Goal: Task Accomplishment & Management: Manage account settings

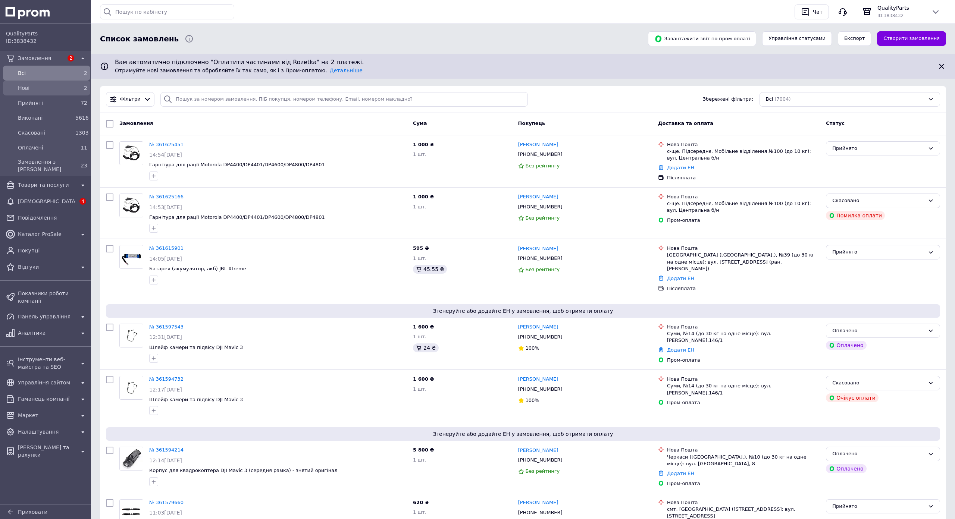
click at [32, 89] on span "Нові" at bounding box center [45, 87] width 54 height 7
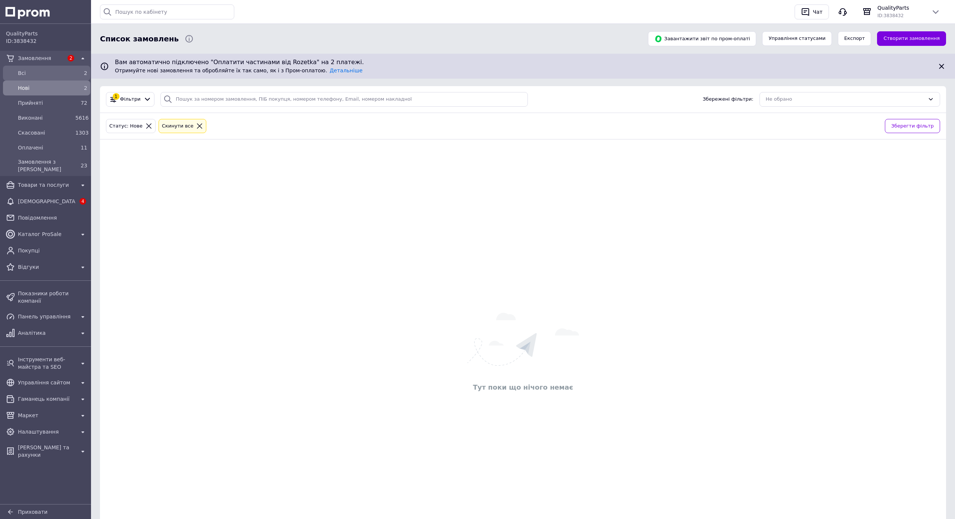
click at [40, 73] on span "Всi" at bounding box center [45, 72] width 54 height 7
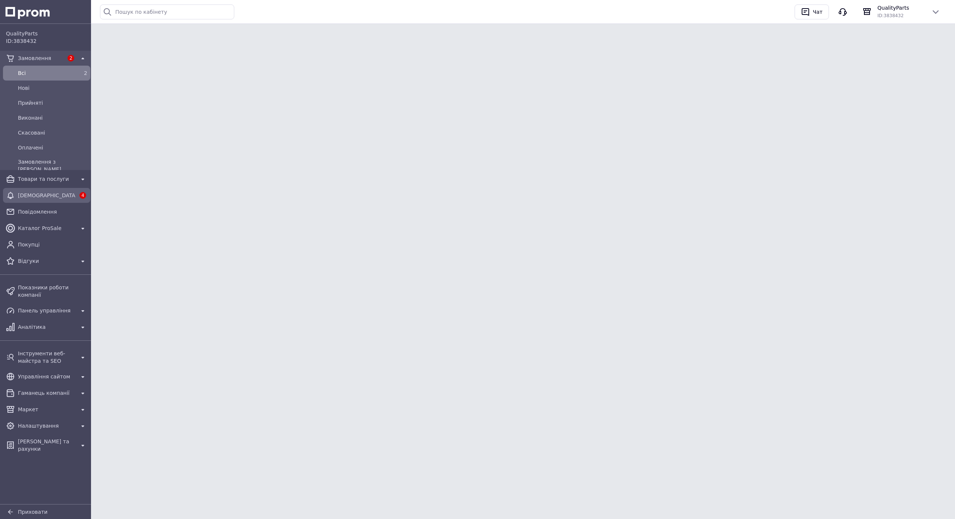
click at [24, 200] on div "[DEMOGRAPHIC_DATA]" at bounding box center [46, 195] width 60 height 10
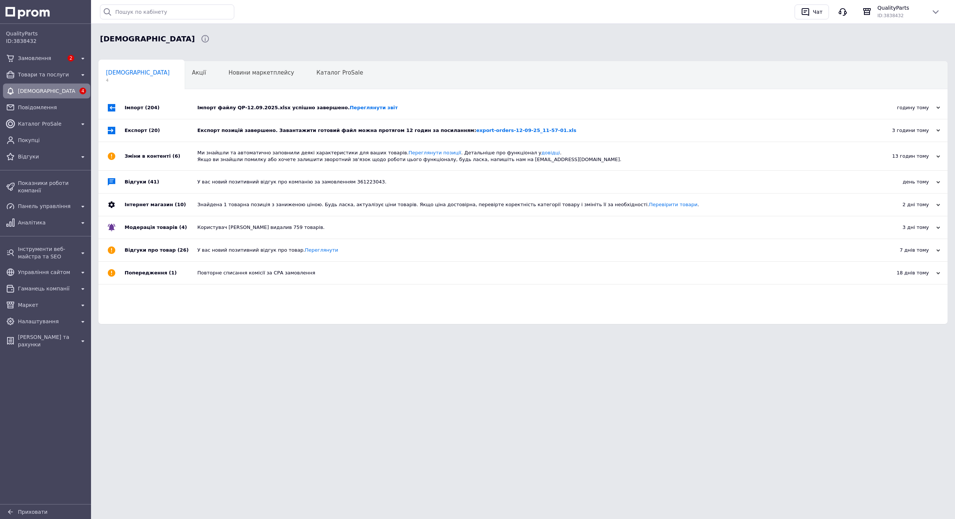
click at [352, 115] on div "Імпорт файлу QP-12.09.2025.xlsx успішно завершено. Переглянути звіт" at bounding box center [531, 108] width 668 height 22
click at [42, 55] on span "Замовлення" at bounding box center [41, 57] width 46 height 7
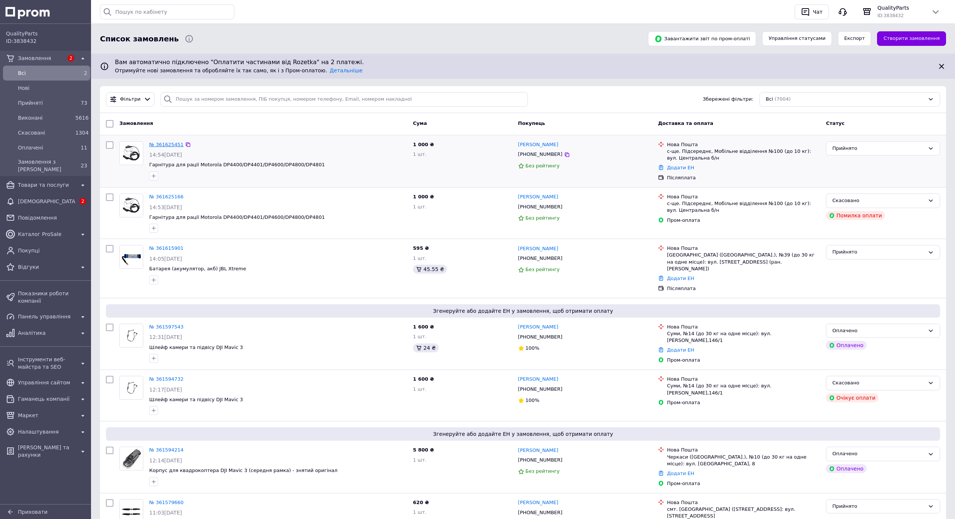
click at [172, 143] on link "№ 361625451" at bounding box center [166, 145] width 34 height 6
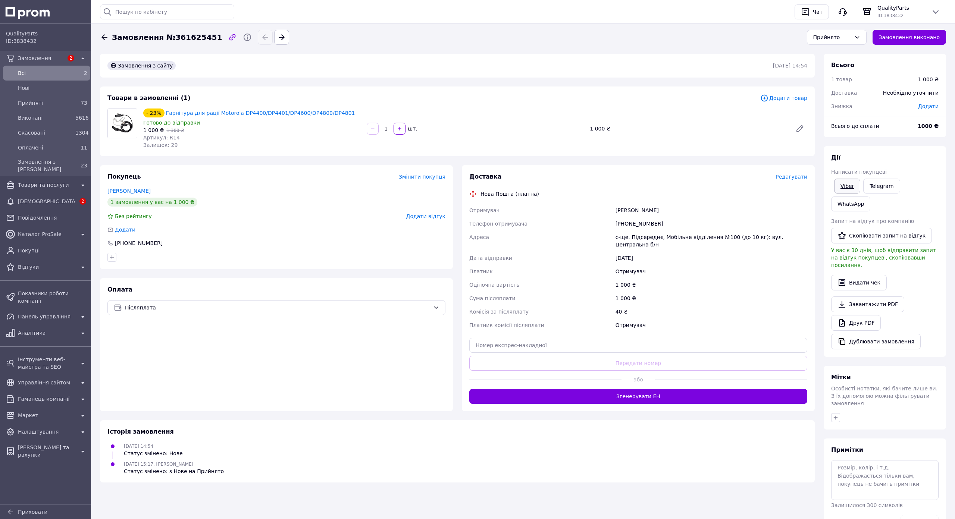
click at [860, 184] on link "Viber" at bounding box center [847, 186] width 26 height 15
click at [860, 188] on link "Viber" at bounding box center [847, 186] width 26 height 15
click at [696, 129] on div "1 000 ₴" at bounding box center [688, 128] width 203 height 10
drag, startPoint x: 343, startPoint y: 112, endPoint x: 165, endPoint y: 112, distance: 178.6
click at [165, 112] on div "- 23% Гарнітура для рації Motorola DP4400/DP4401/DP4600/DP4800/DP4801" at bounding box center [251, 113] width 219 height 10
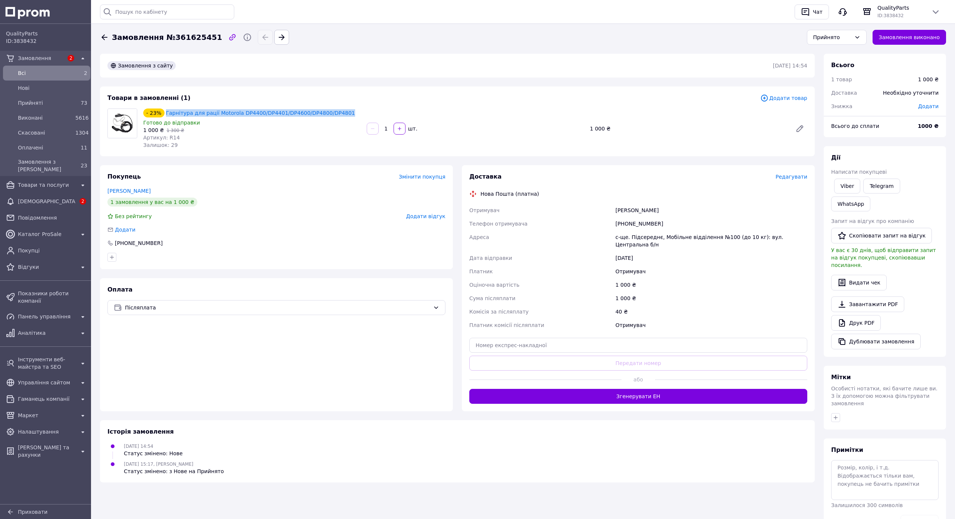
copy link "Гарнітура для рації Motorola DP4400/DP4401/DP4600/DP4800/DP4801"
drag, startPoint x: 703, startPoint y: 57, endPoint x: 661, endPoint y: 55, distance: 42.6
click at [703, 57] on div "Замовлення з сайту 12.09.2025 | 14:54" at bounding box center [457, 66] width 715 height 24
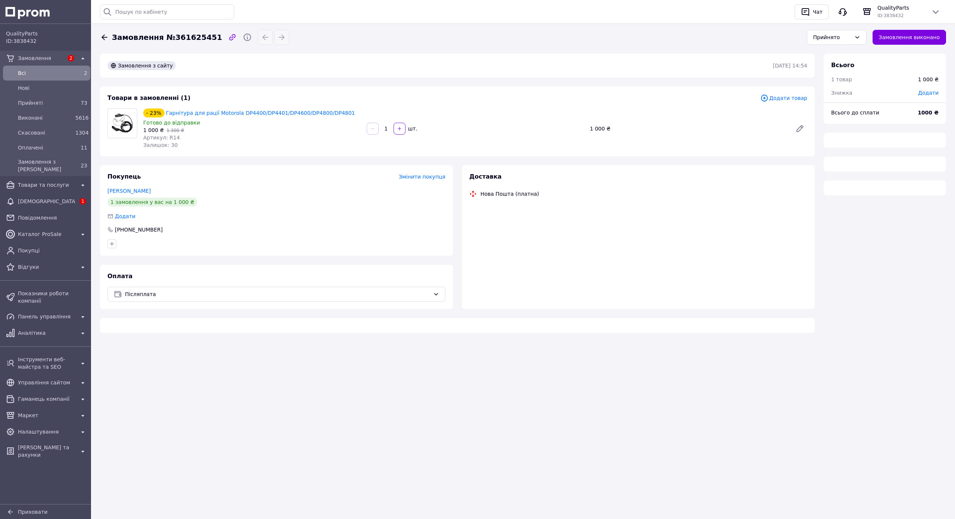
click at [45, 72] on span "Всi" at bounding box center [45, 72] width 54 height 7
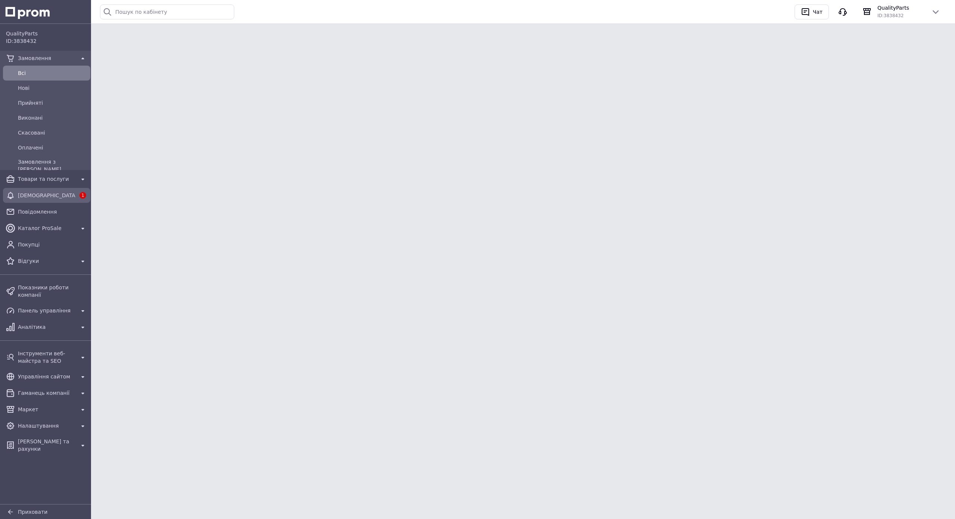
click at [47, 199] on span "[DEMOGRAPHIC_DATA]" at bounding box center [46, 195] width 57 height 7
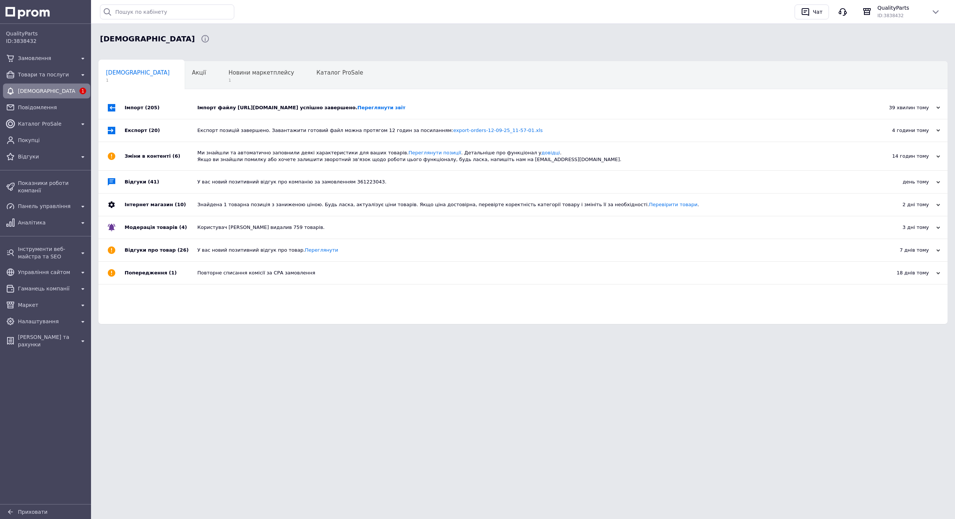
click at [269, 107] on div "Імпорт файлу https://uparts.in.ua/price/prom-2.xml успішно завершено. Перегляну…" at bounding box center [531, 107] width 668 height 7
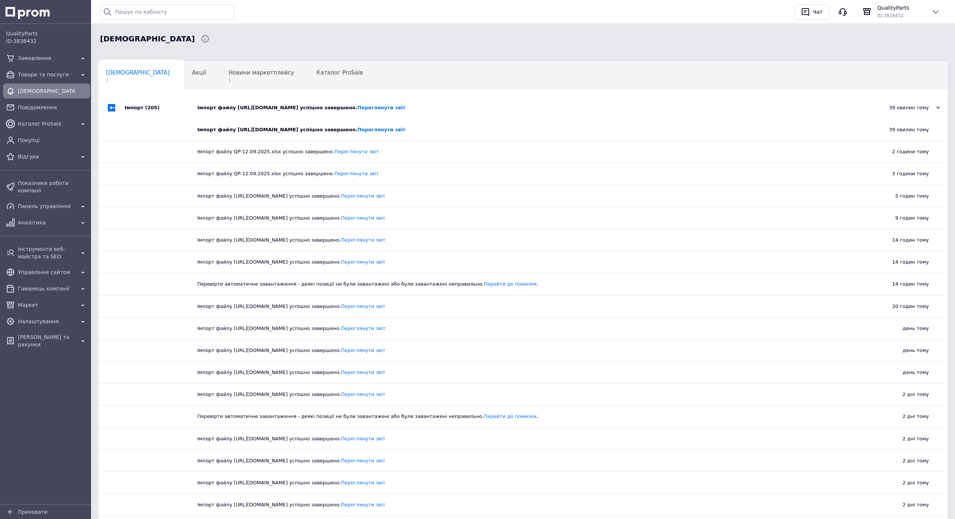
click at [269, 107] on div "Імпорт файлу https://uparts.in.ua/price/prom-2.xml успішно завершено. Перегляну…" at bounding box center [531, 107] width 668 height 7
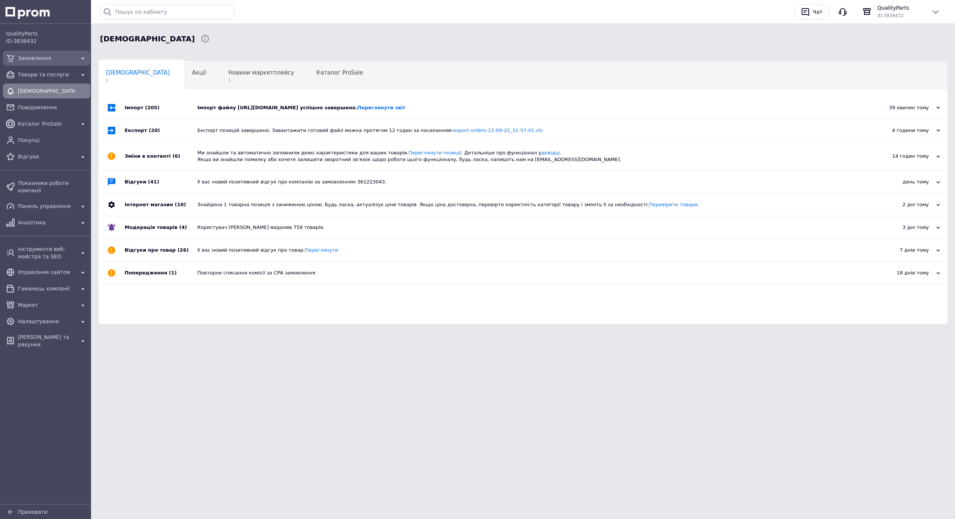
click at [51, 58] on span "Замовлення" at bounding box center [46, 57] width 57 height 7
